Goal: Task Accomplishment & Management: Complete application form

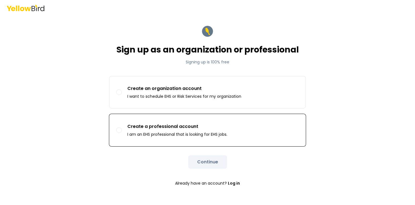
click at [120, 130] on button "Create a professional account I am an EHS professional that is looking for EHS …" at bounding box center [119, 130] width 6 height 6
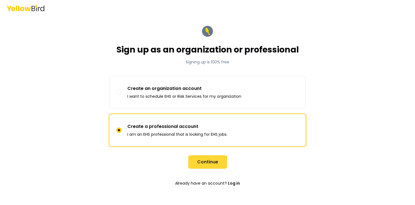
click at [205, 162] on button "Continue" at bounding box center [207, 161] width 39 height 13
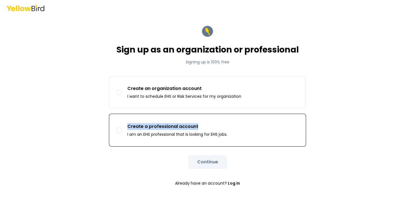
drag, startPoint x: 185, startPoint y: 125, endPoint x: 128, endPoint y: 124, distance: 56.4
click at [128, 124] on p "Create a professional account" at bounding box center [177, 126] width 100 height 7
copy p "Create a professional account"
